Goal: Task Accomplishment & Management: Manage account settings

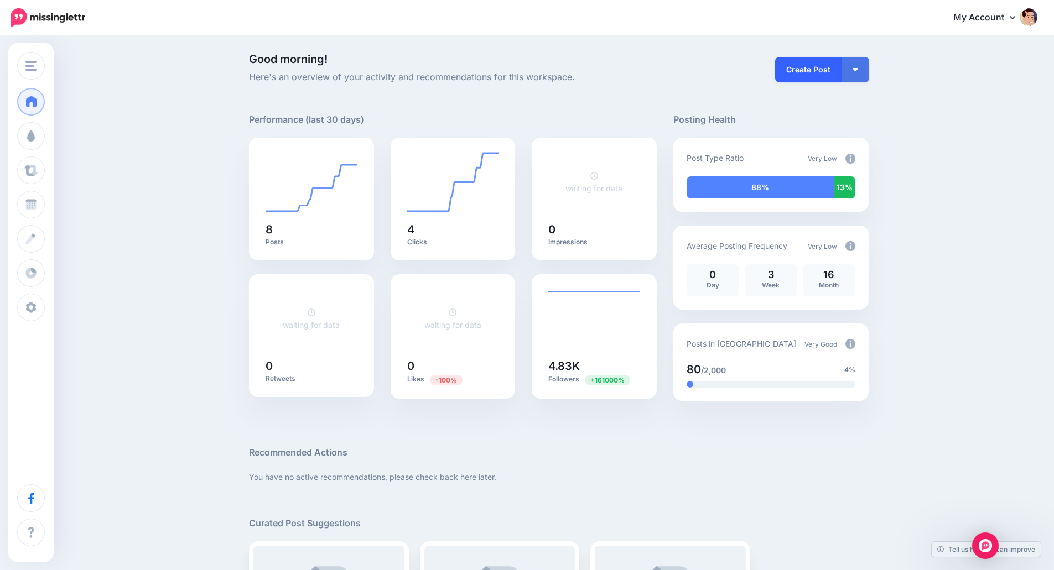
click at [820, 70] on link "Create Post" at bounding box center [808, 69] width 66 height 25
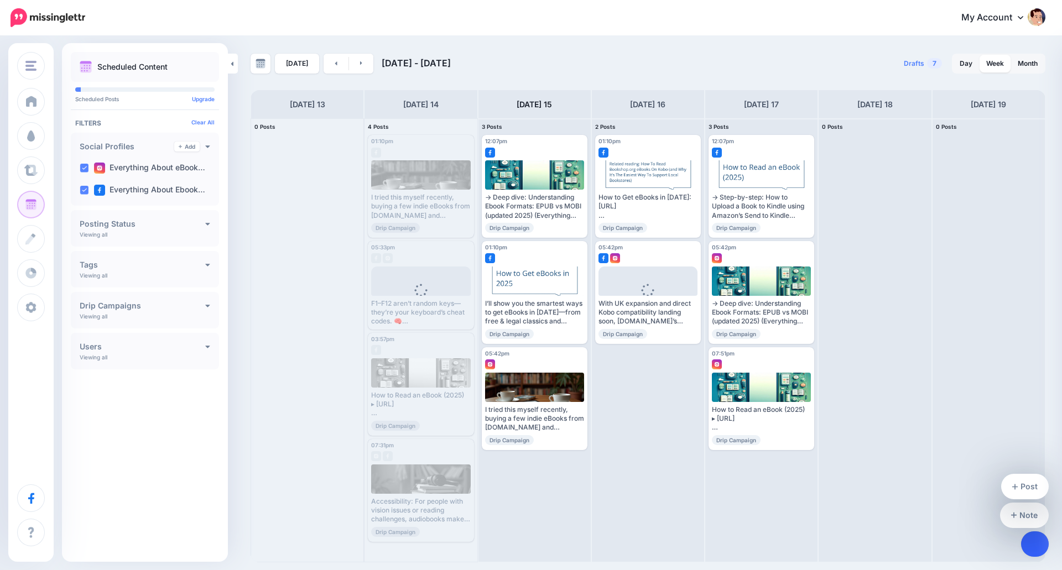
click at [1028, 544] on link at bounding box center [1035, 543] width 28 height 25
click at [1032, 550] on span "Open chat" at bounding box center [1032, 543] width 18 height 15
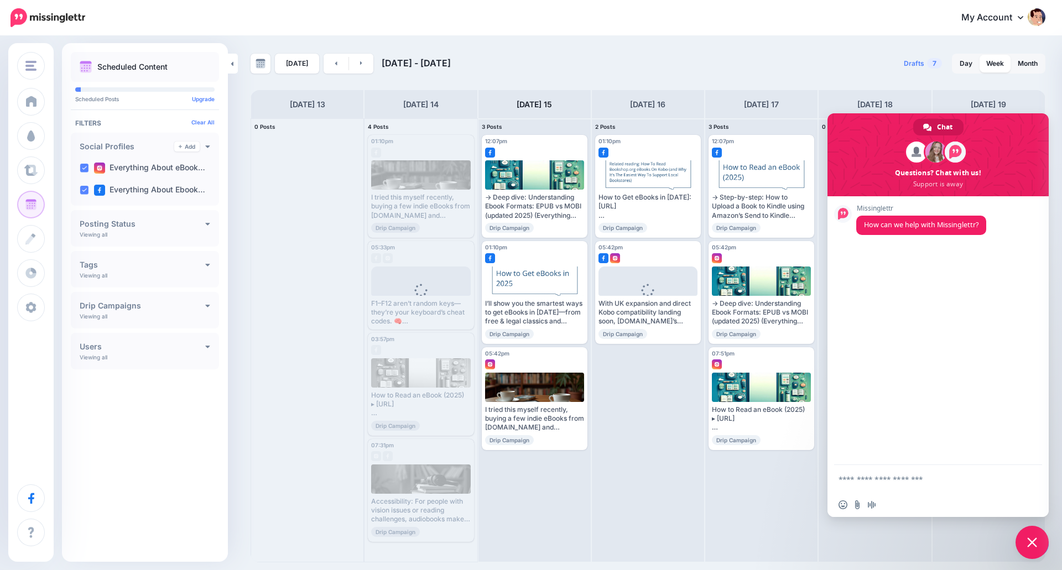
click at [1028, 543] on span "Close chat" at bounding box center [1032, 543] width 10 height 10
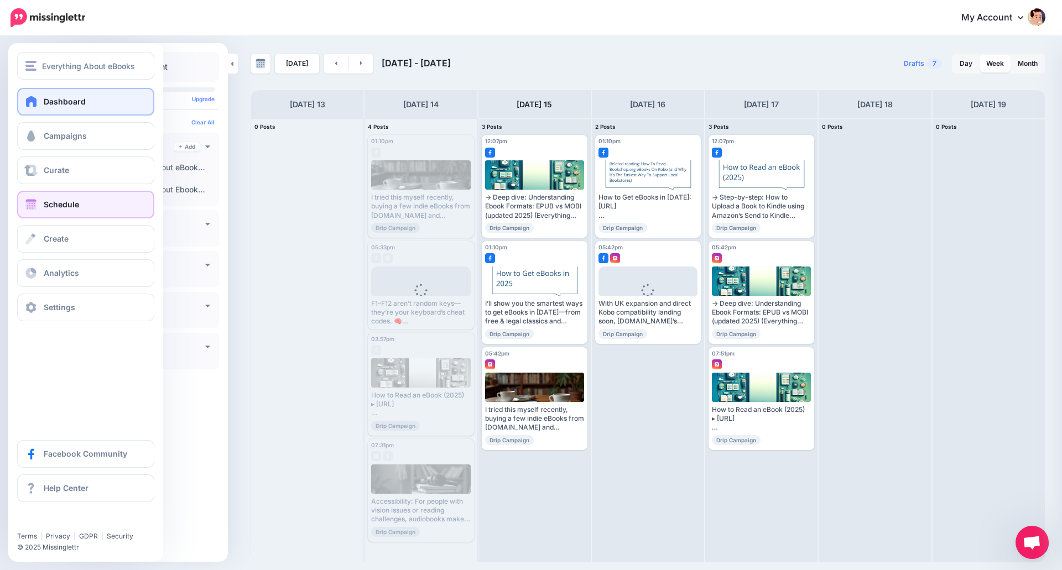
click at [79, 104] on span "Dashboard" at bounding box center [65, 101] width 42 height 9
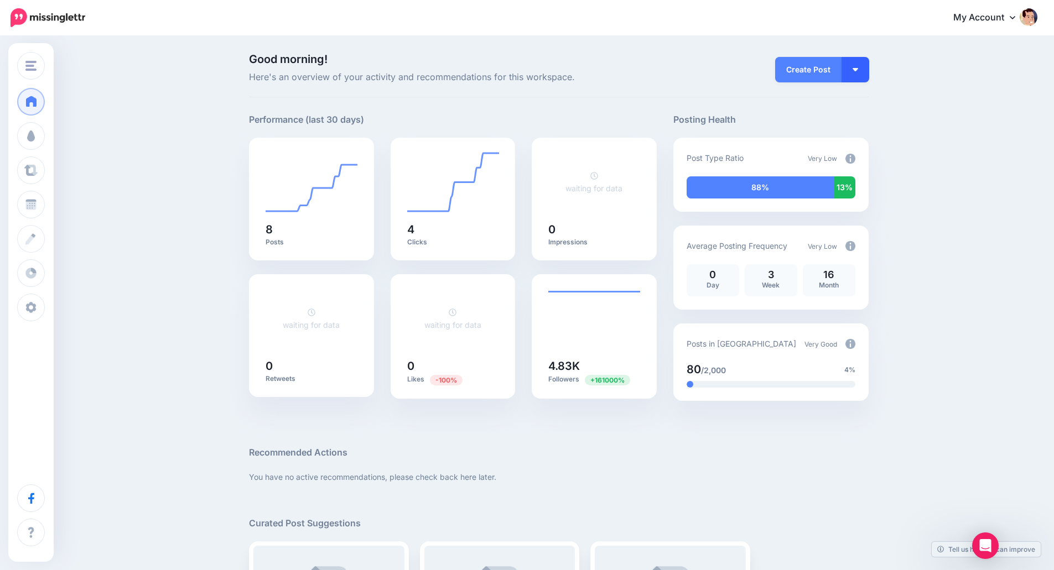
click at [863, 69] on button "button" at bounding box center [855, 69] width 28 height 25
click at [835, 100] on link "Create Post" at bounding box center [823, 100] width 80 height 22
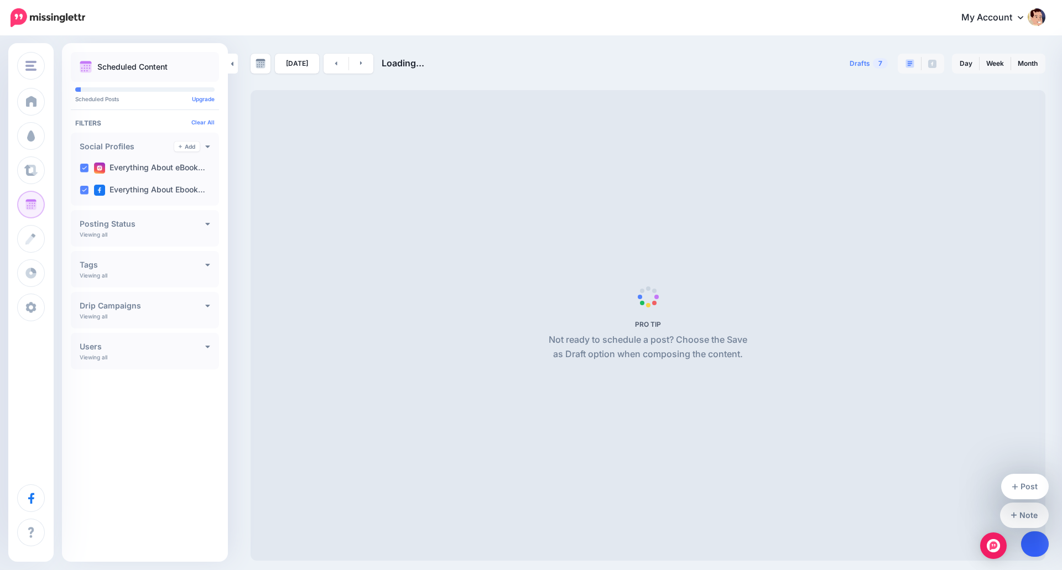
click at [1036, 547] on icon at bounding box center [1035, 544] width 6 height 8
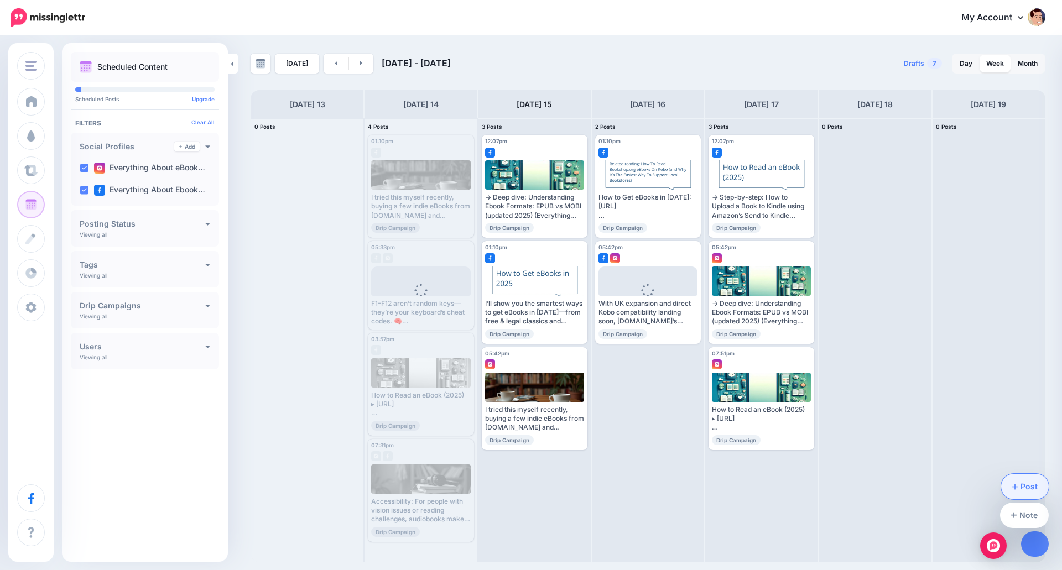
click at [1019, 489] on link "Post" at bounding box center [1025, 486] width 48 height 25
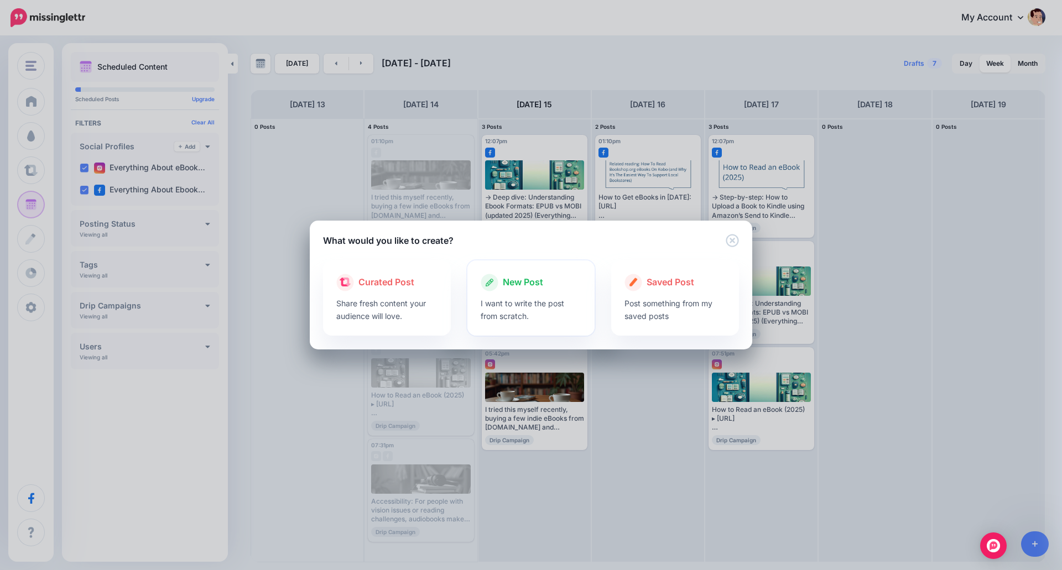
click at [512, 305] on p "I want to write the post from scratch." at bounding box center [531, 309] width 101 height 25
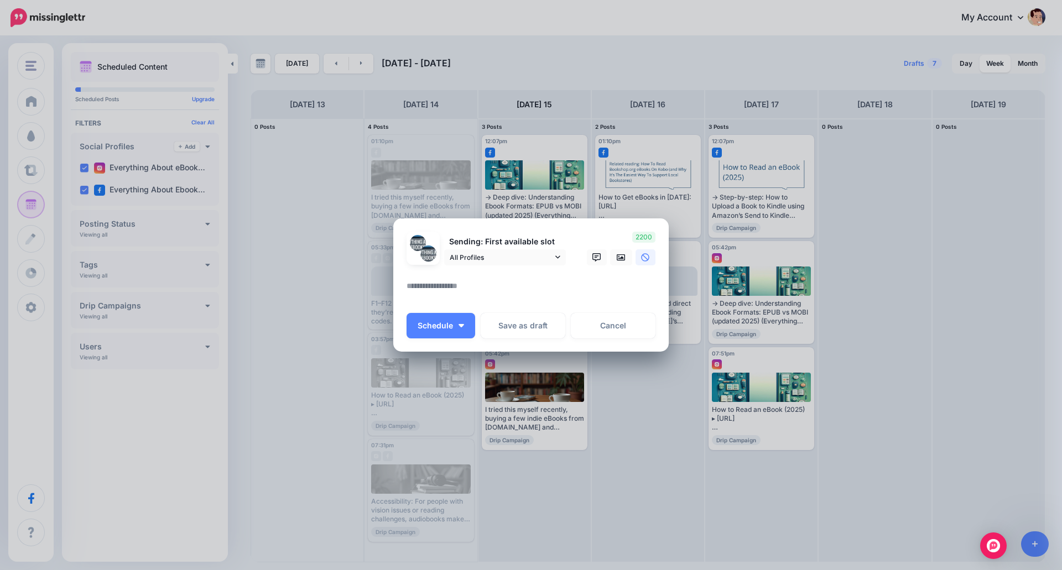
click at [476, 291] on textarea at bounding box center [533, 290] width 254 height 22
paste textarea "**********"
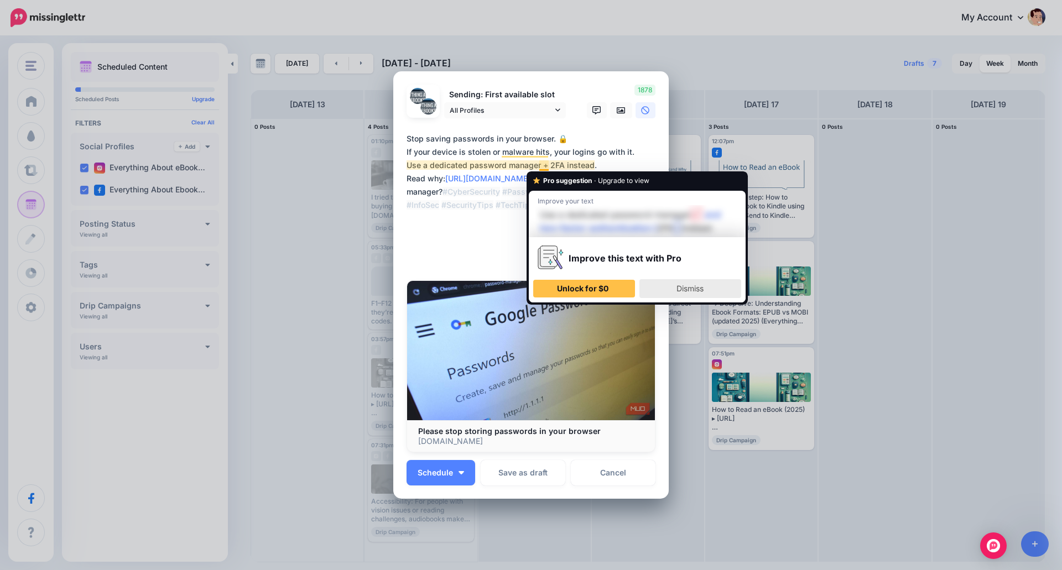
click at [675, 287] on div "Dismiss" at bounding box center [690, 289] width 92 height 18
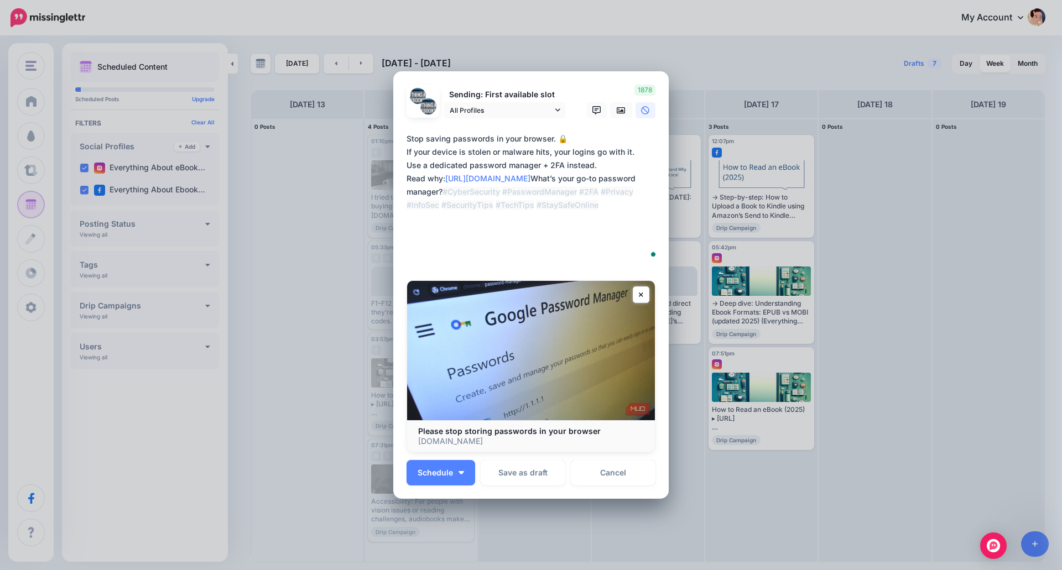
click at [534, 166] on textarea "**********" at bounding box center [533, 198] width 254 height 133
type textarea "**********"
click at [461, 472] on button "Schedule" at bounding box center [440, 472] width 69 height 25
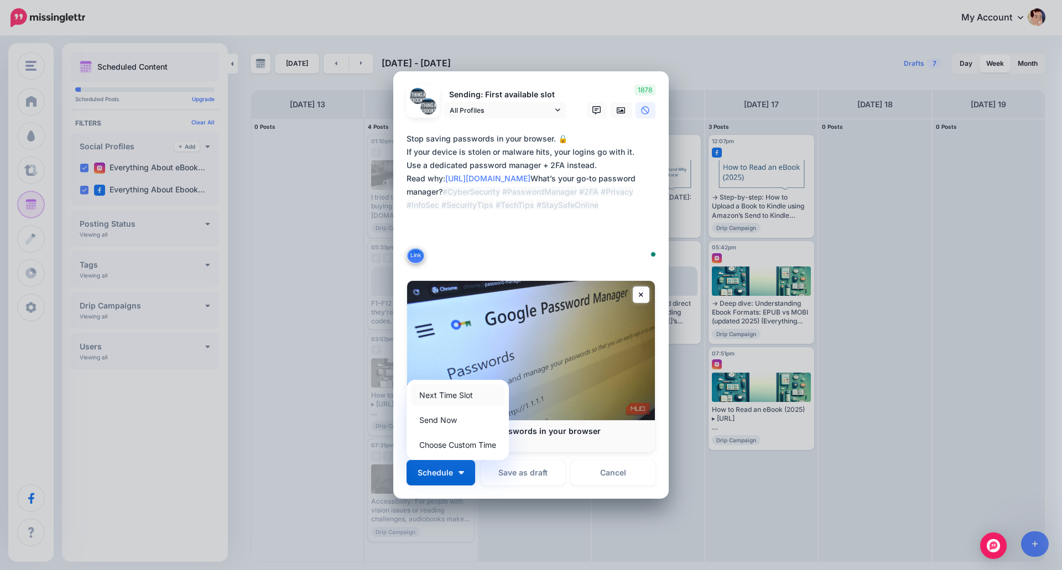
click at [460, 397] on link "Next Time Slot" at bounding box center [457, 395] width 93 height 22
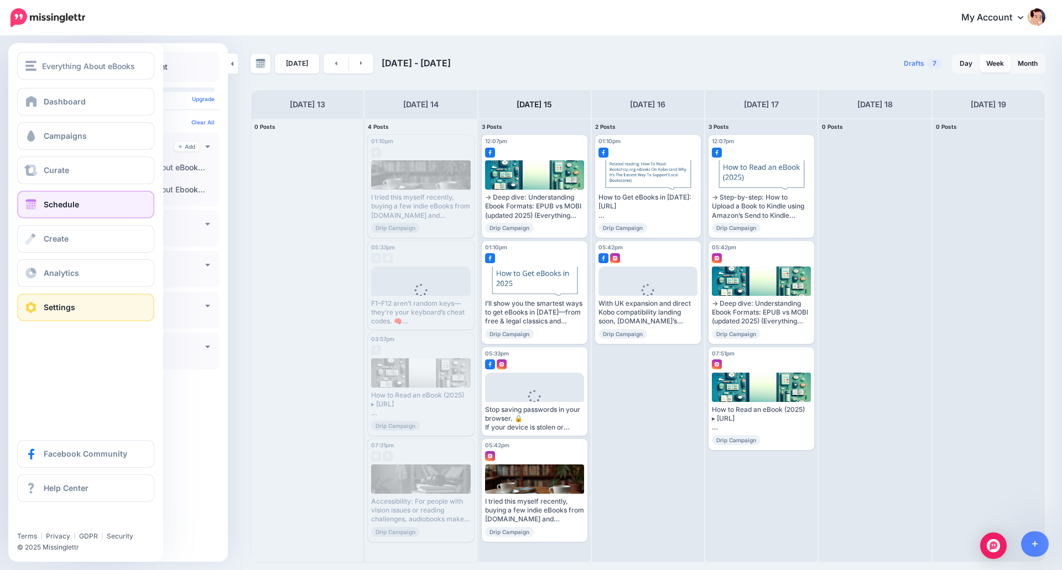
click at [17, 317] on link "Settings" at bounding box center [85, 308] width 137 height 28
click at [27, 312] on span at bounding box center [31, 307] width 14 height 11
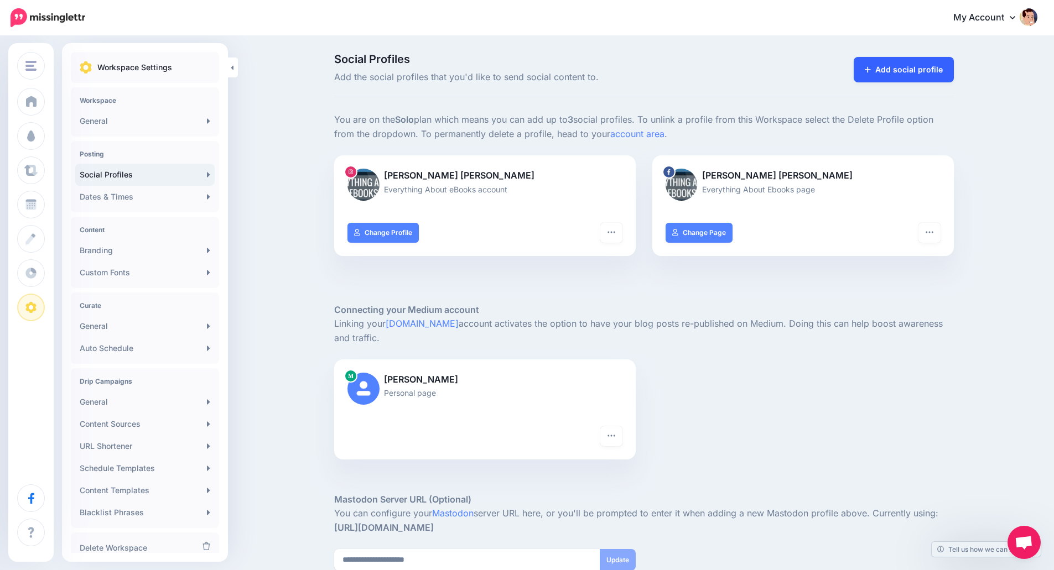
click at [895, 72] on link "Add social profile" at bounding box center [903, 69] width 100 height 25
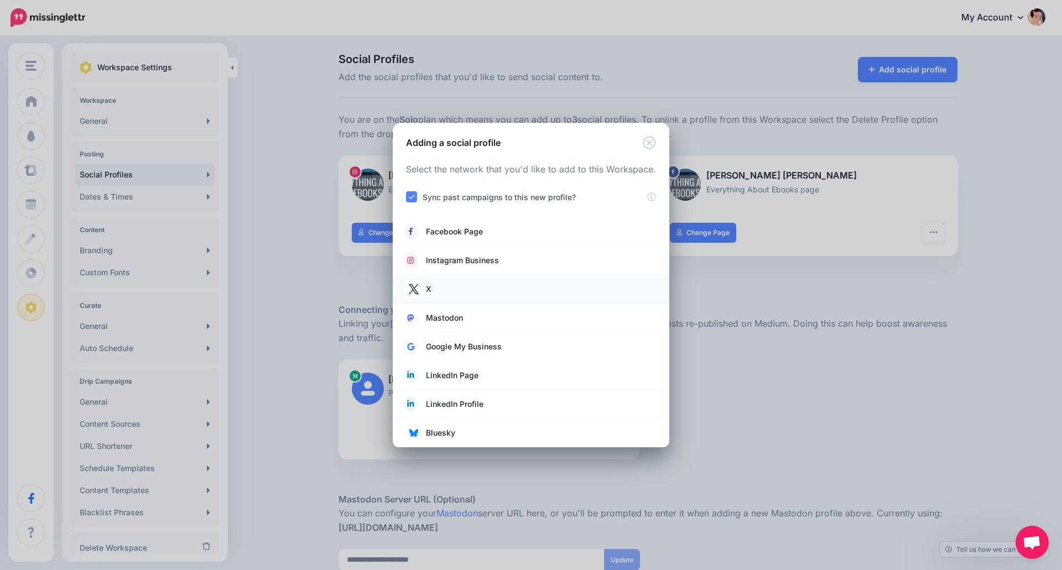
click at [470, 290] on link "X" at bounding box center [531, 288] width 254 height 15
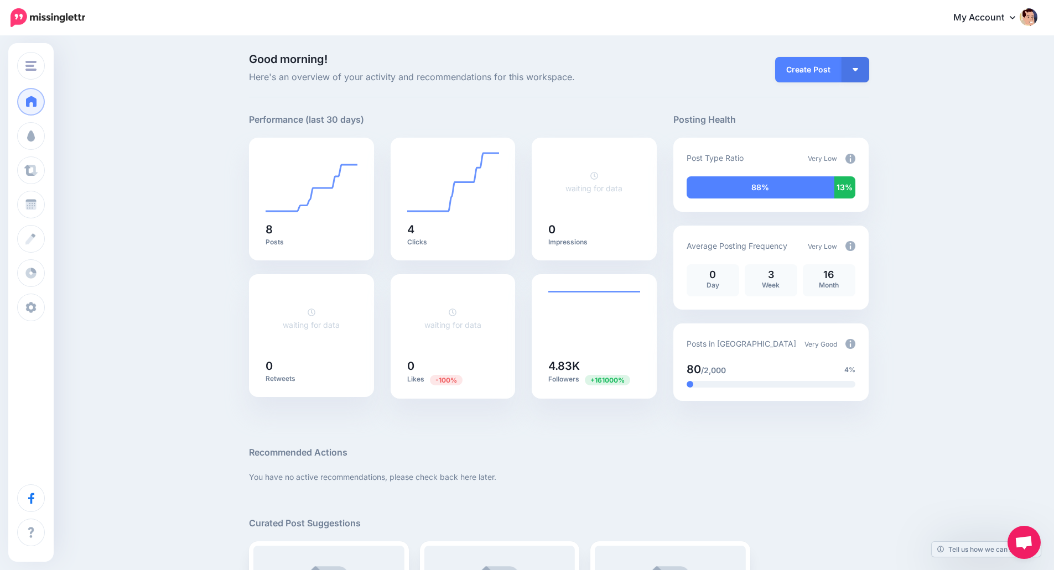
click at [855, 161] on img at bounding box center [850, 159] width 10 height 10
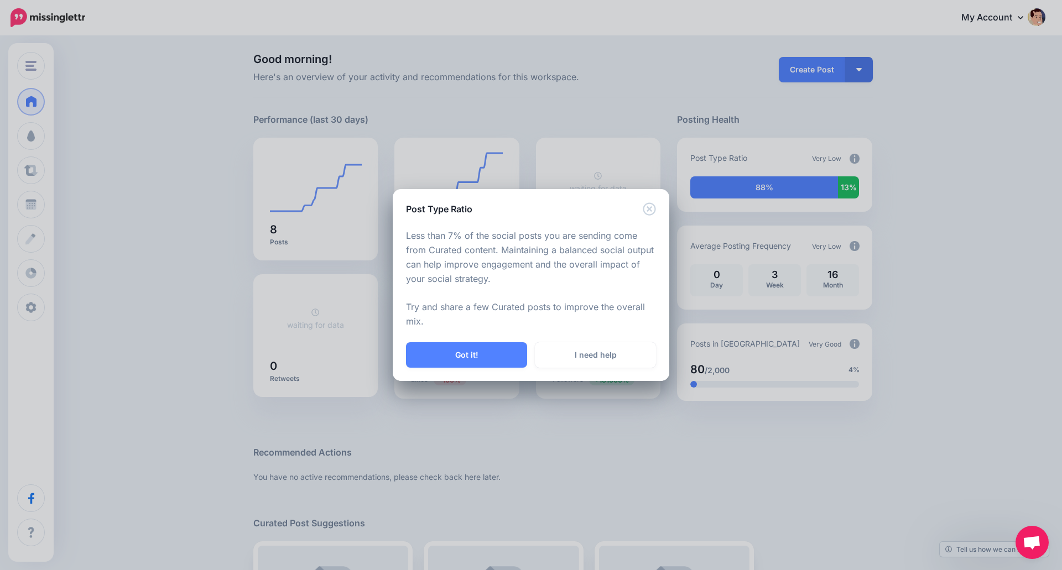
click at [145, 206] on div "Post Type Ratio Less than 7% of the social posts you are sending come from Cura…" at bounding box center [531, 285] width 1062 height 570
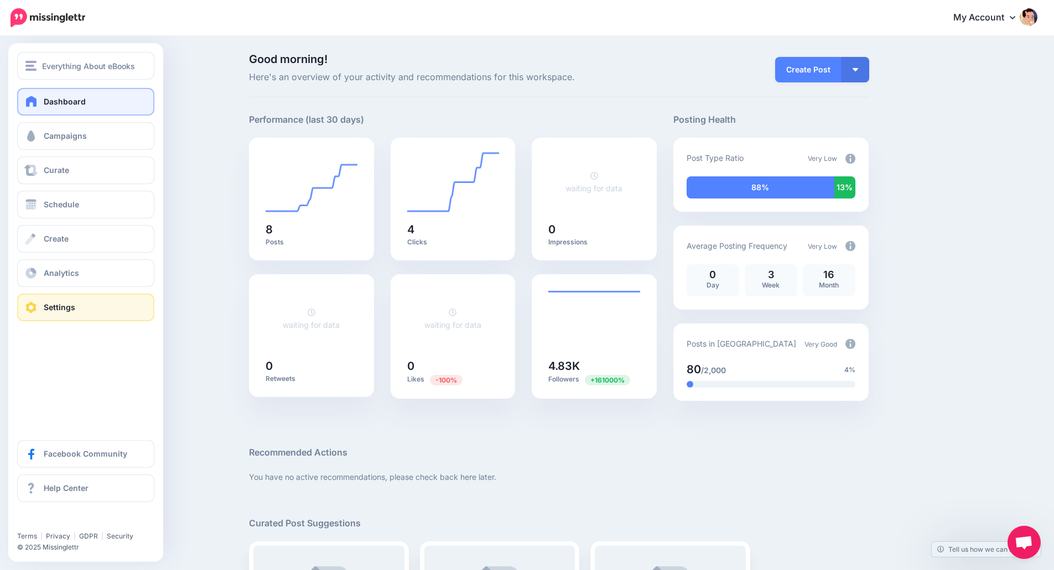
click at [32, 306] on span at bounding box center [31, 307] width 14 height 11
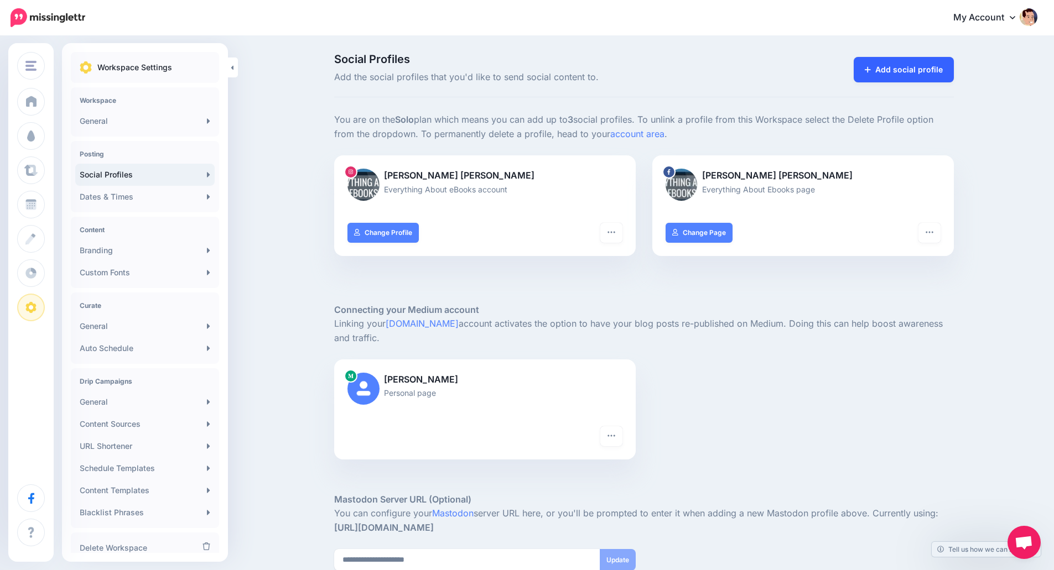
click at [896, 71] on link "Add social profile" at bounding box center [903, 69] width 100 height 25
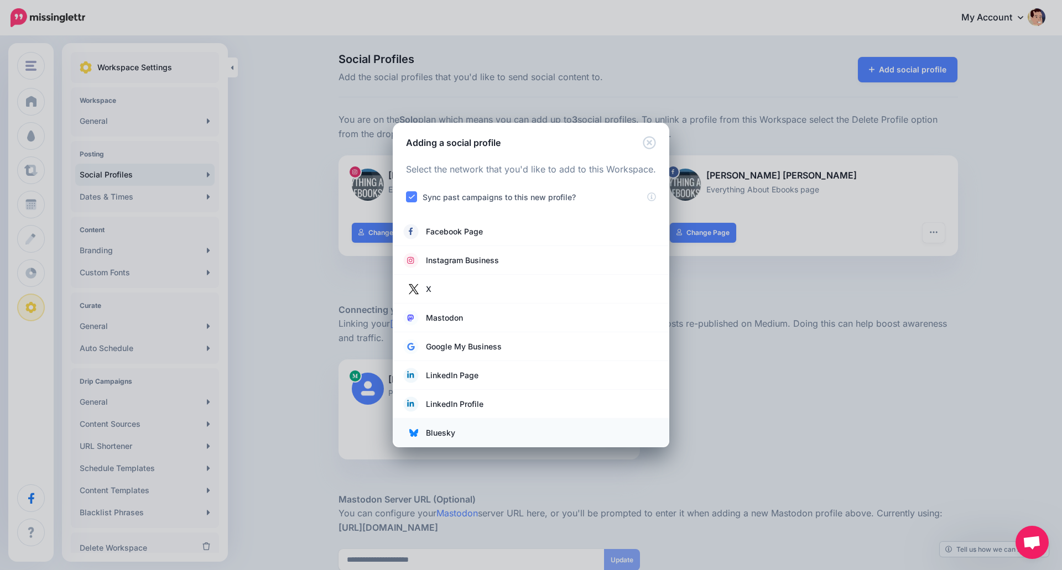
click at [437, 428] on span "Bluesky" at bounding box center [440, 432] width 29 height 13
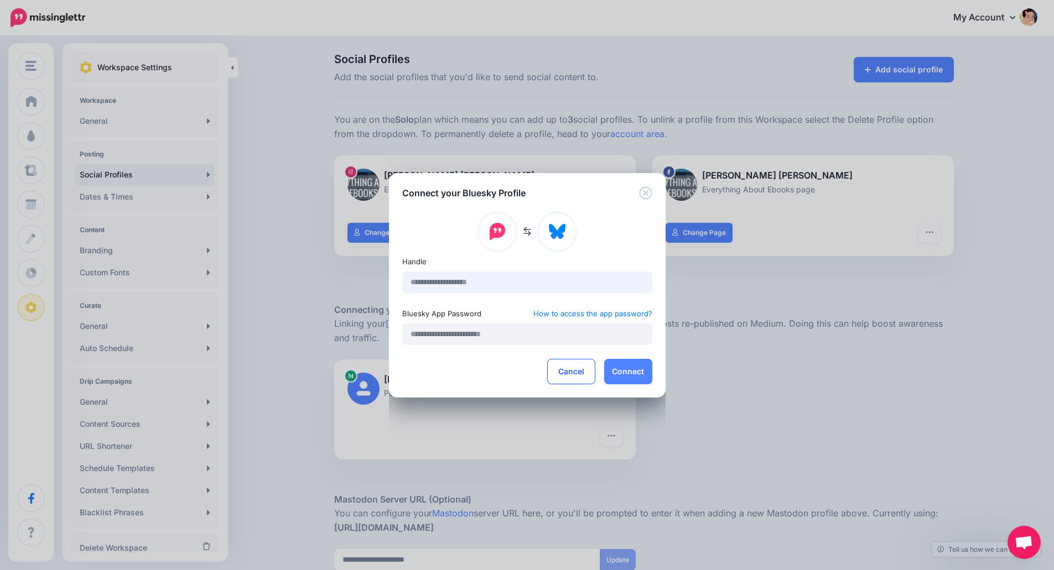
click at [489, 286] on input "text" at bounding box center [527, 283] width 250 height 22
click at [434, 387] on div "Handle Bluesky App Password How to access the app password? Cancel Connect" at bounding box center [527, 299] width 277 height 198
click at [642, 194] on icon "Close" at bounding box center [645, 192] width 13 height 13
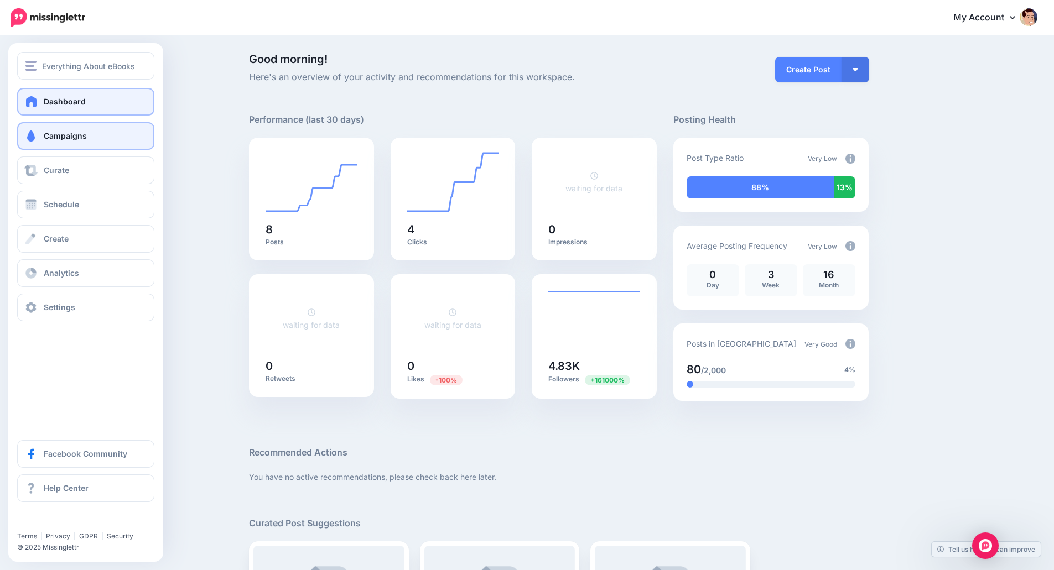
click at [46, 140] on link "Campaigns" at bounding box center [85, 136] width 137 height 28
